Goal: Task Accomplishment & Management: Manage account settings

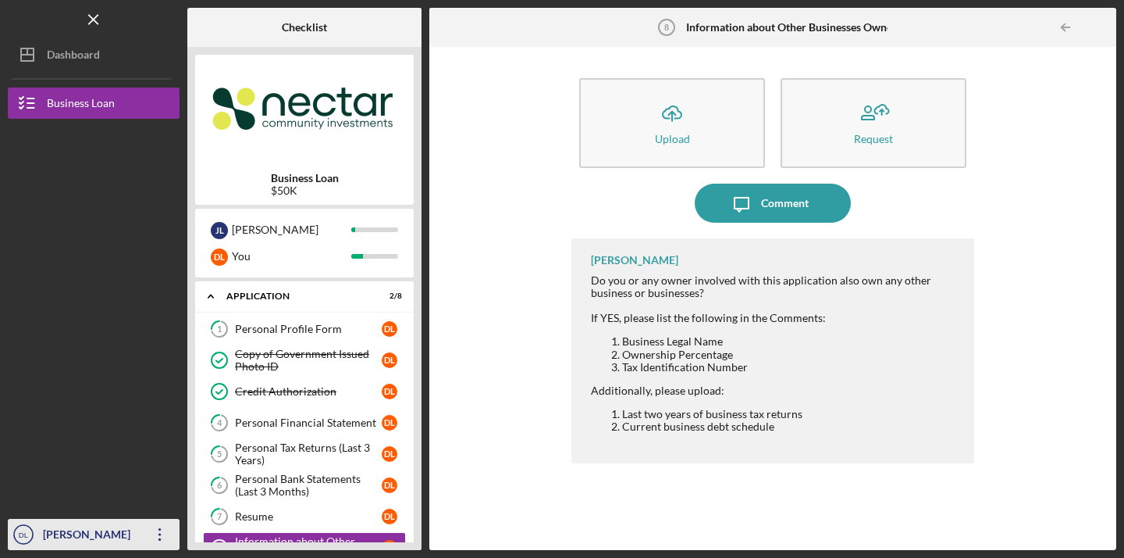
click at [159, 532] on icon "Icon/Overflow" at bounding box center [160, 534] width 39 height 39
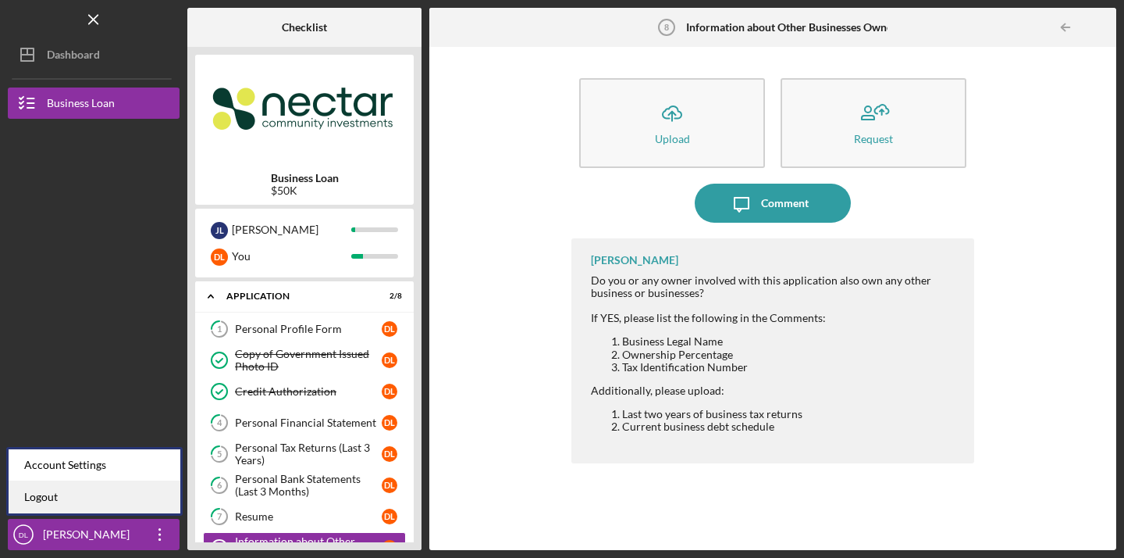
click at [119, 503] on link "Logout" at bounding box center [95, 497] width 172 height 32
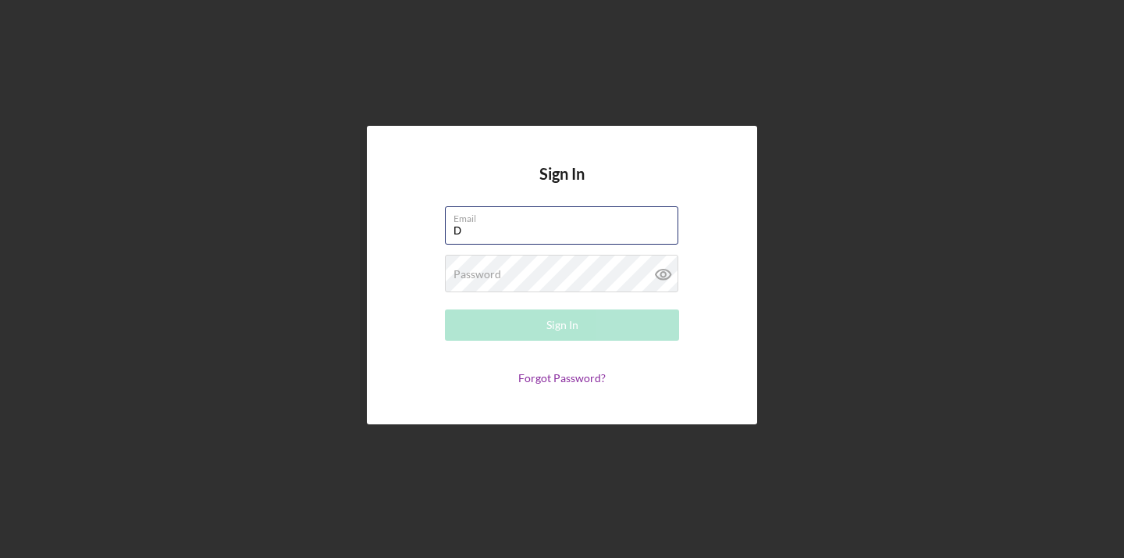
type input "[EMAIL_ADDRESS][DOMAIN_NAME]"
click at [562, 325] on button "Sign In" at bounding box center [562, 324] width 234 height 31
